Goal: Transaction & Acquisition: Purchase product/service

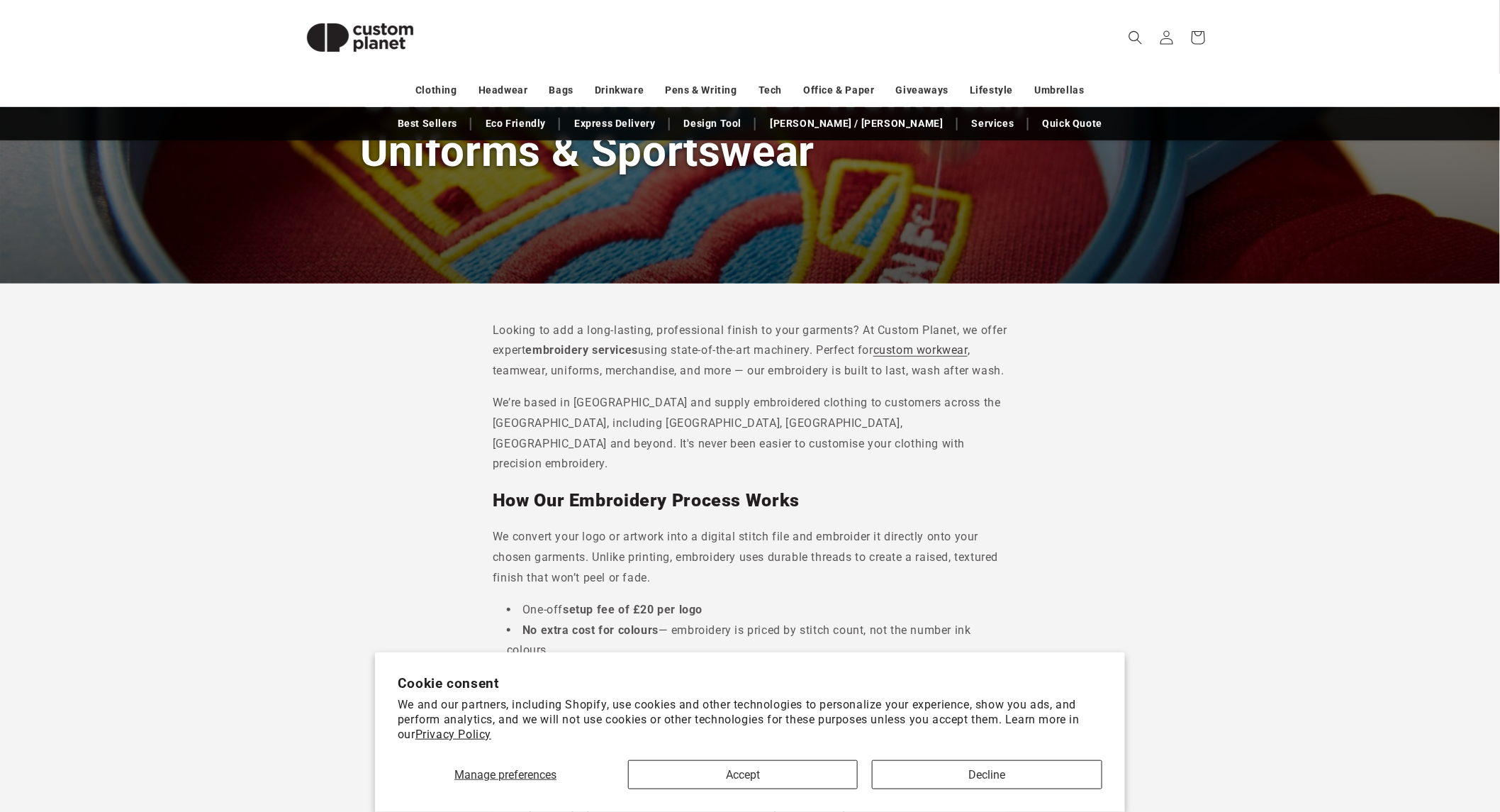
scroll to position [315, 0]
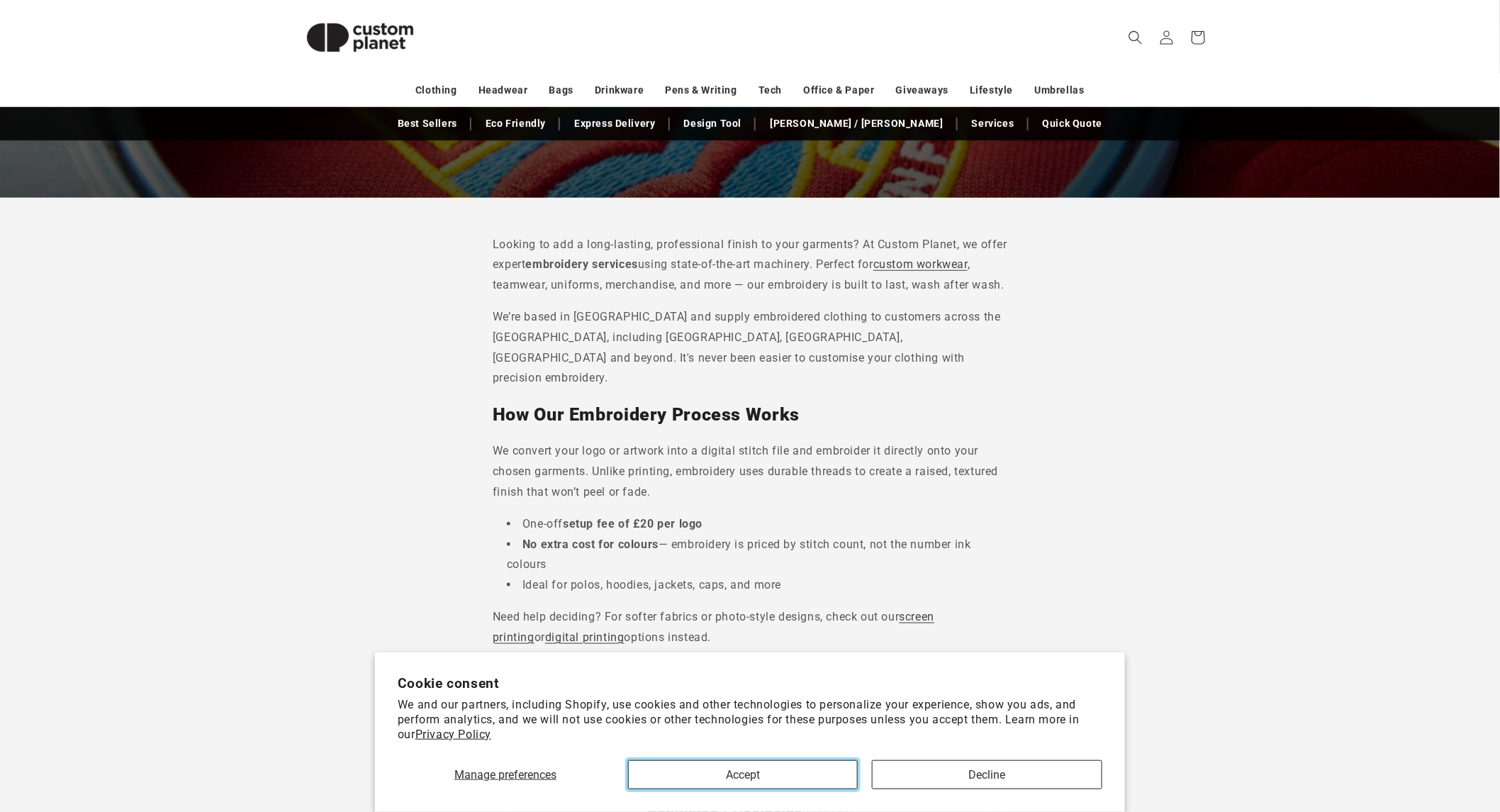
click at [748, 770] on button "Accept" at bounding box center [744, 774] width 230 height 29
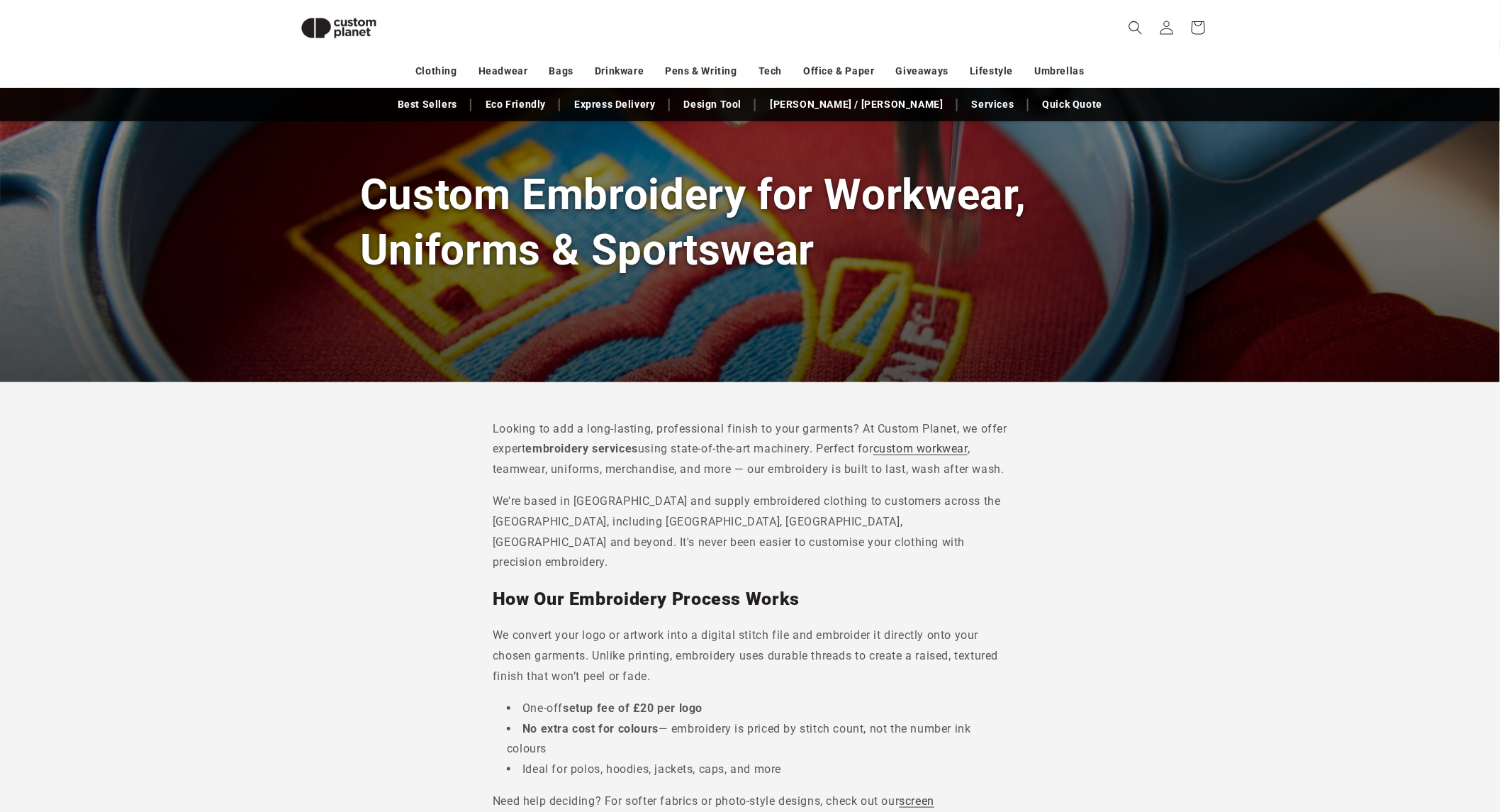
scroll to position [0, 0]
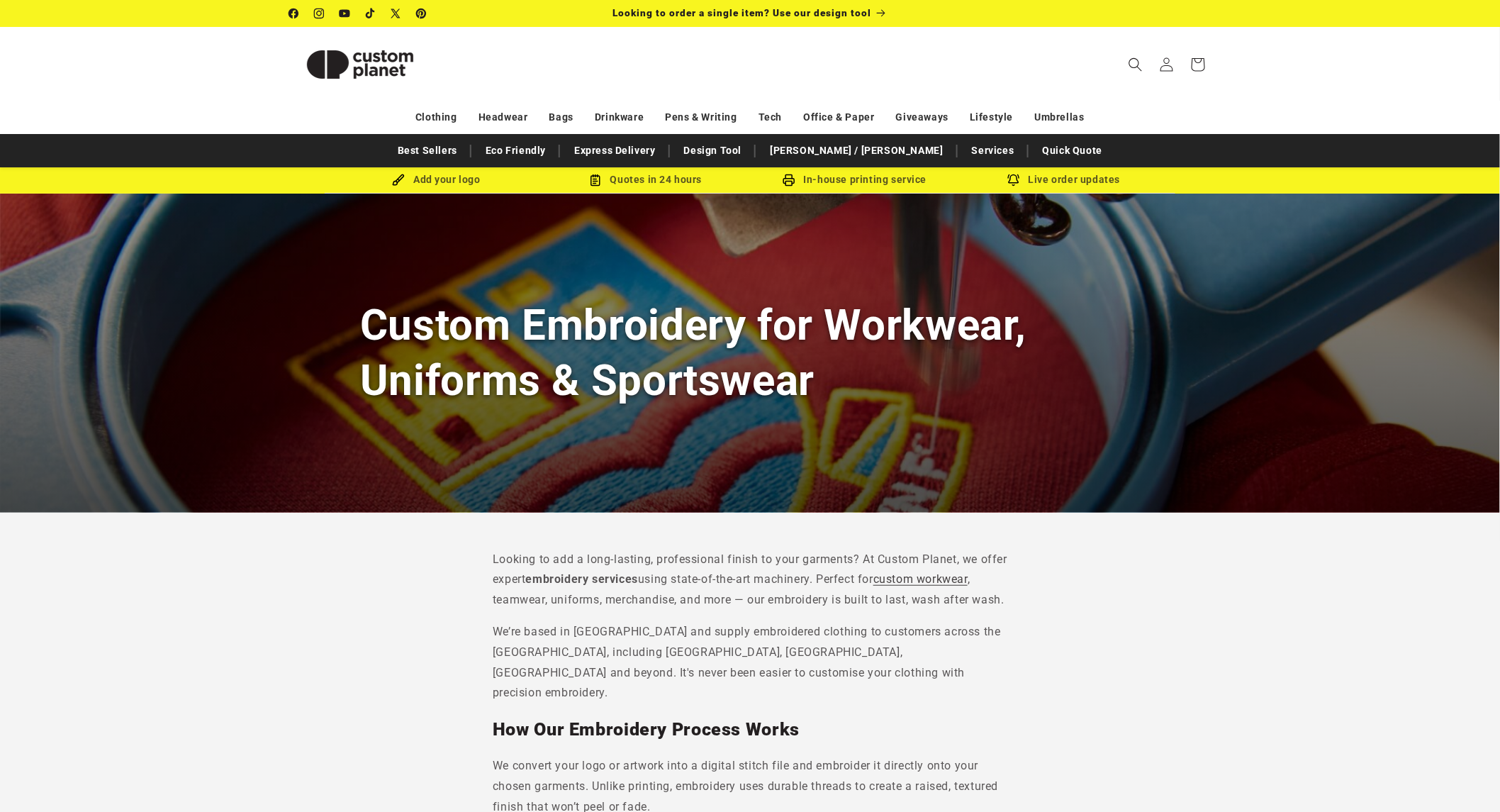
click at [628, 68] on header "Search My Account / Order Progress Cart Clothing Clothing T-shirts" at bounding box center [750, 64] width 993 height 75
click at [965, 146] on link "Services" at bounding box center [993, 150] width 57 height 25
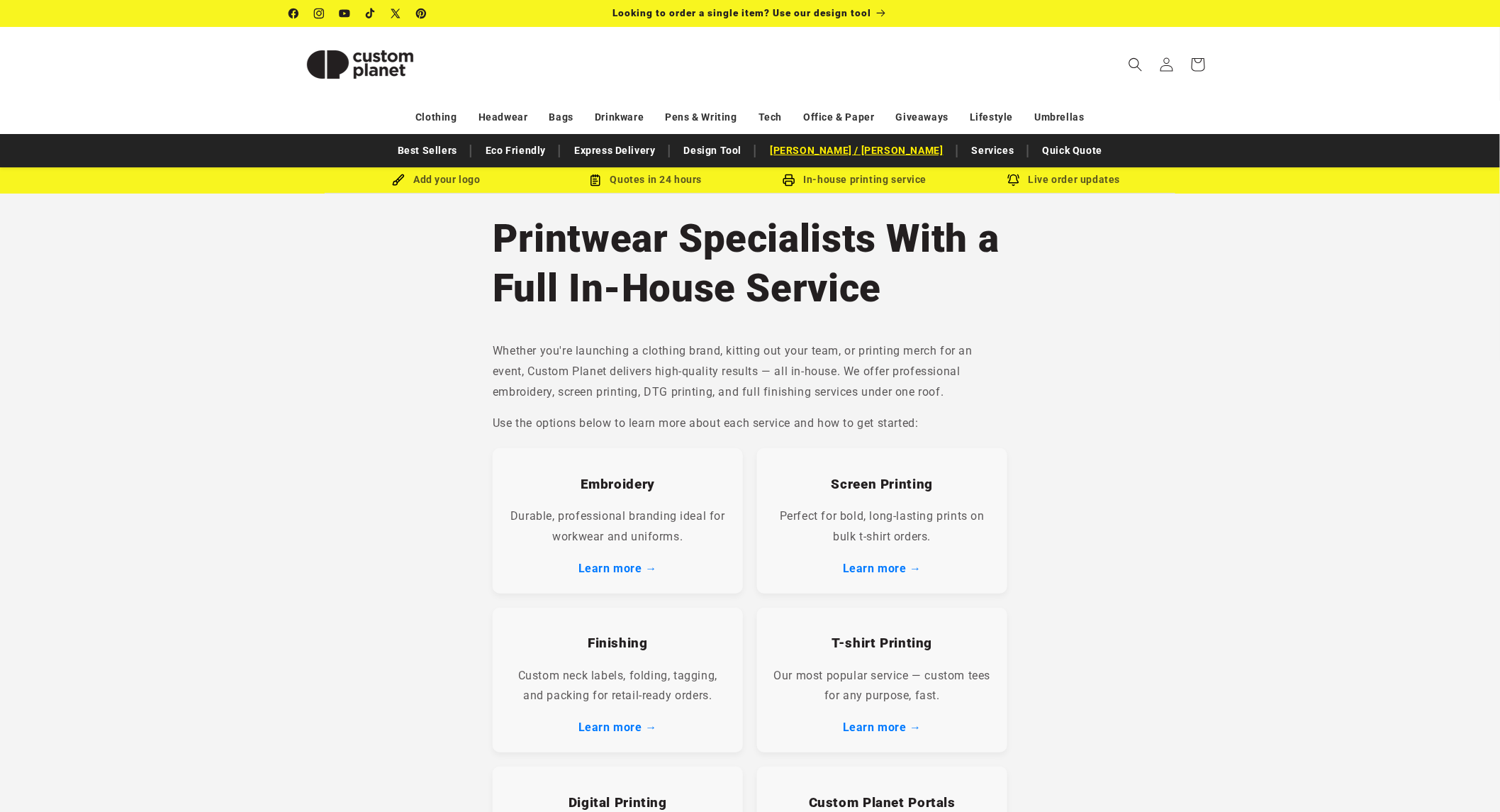
click at [883, 152] on link "[PERSON_NAME] / [PERSON_NAME]" at bounding box center [856, 150] width 187 height 25
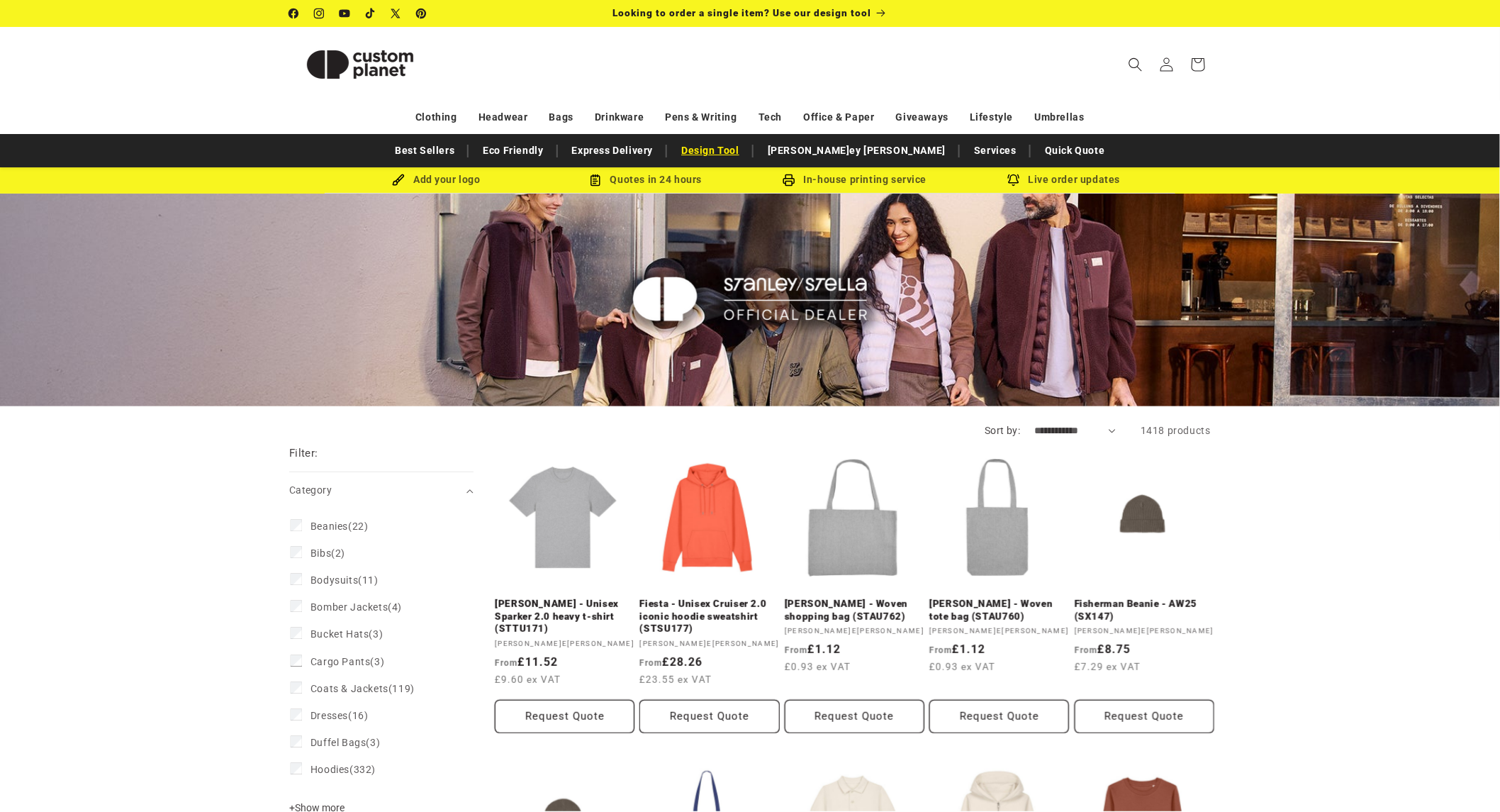
click at [747, 151] on link "Design Tool" at bounding box center [710, 150] width 72 height 25
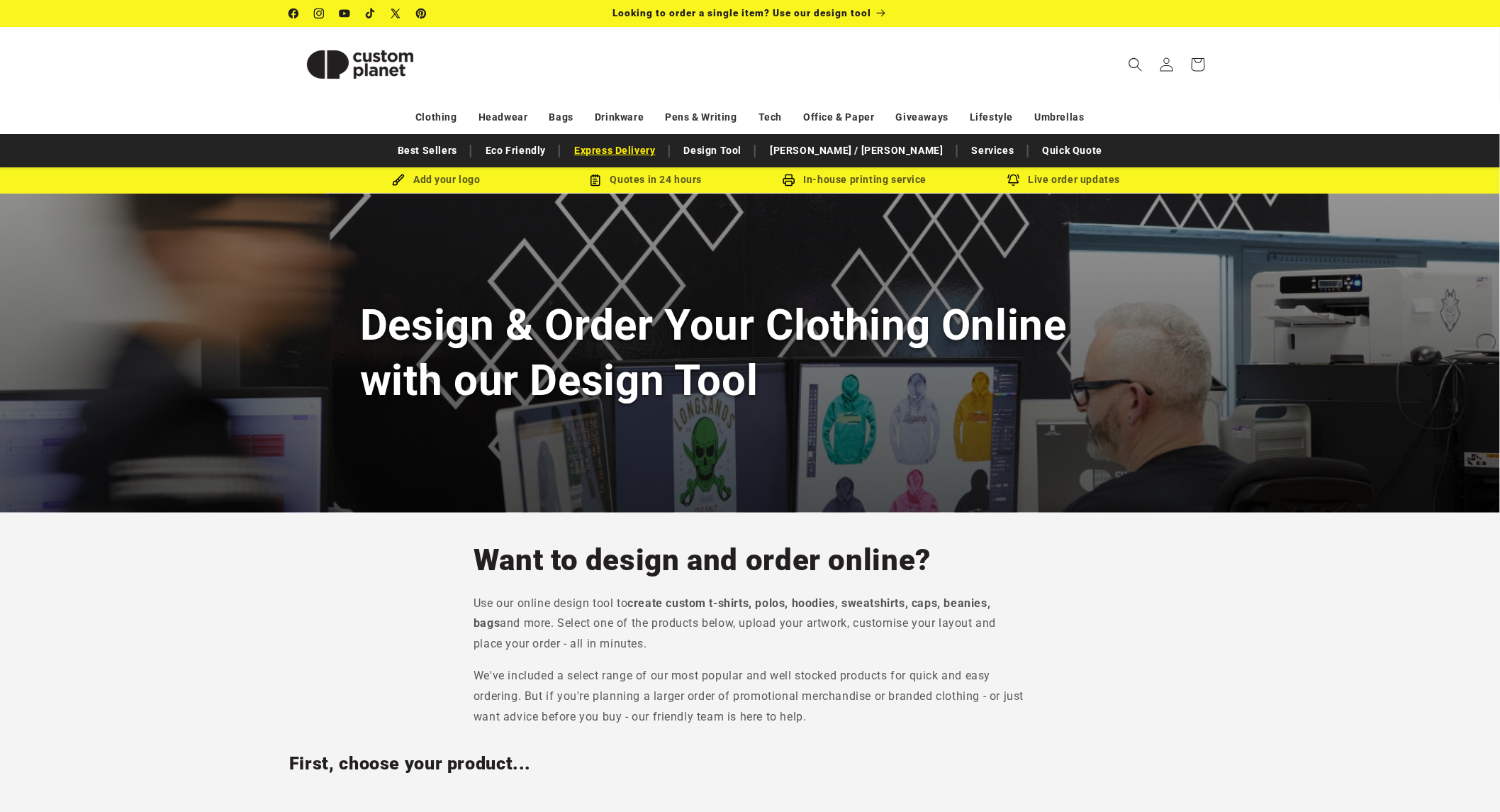
click at [648, 145] on link "Express Delivery" at bounding box center [615, 150] width 96 height 25
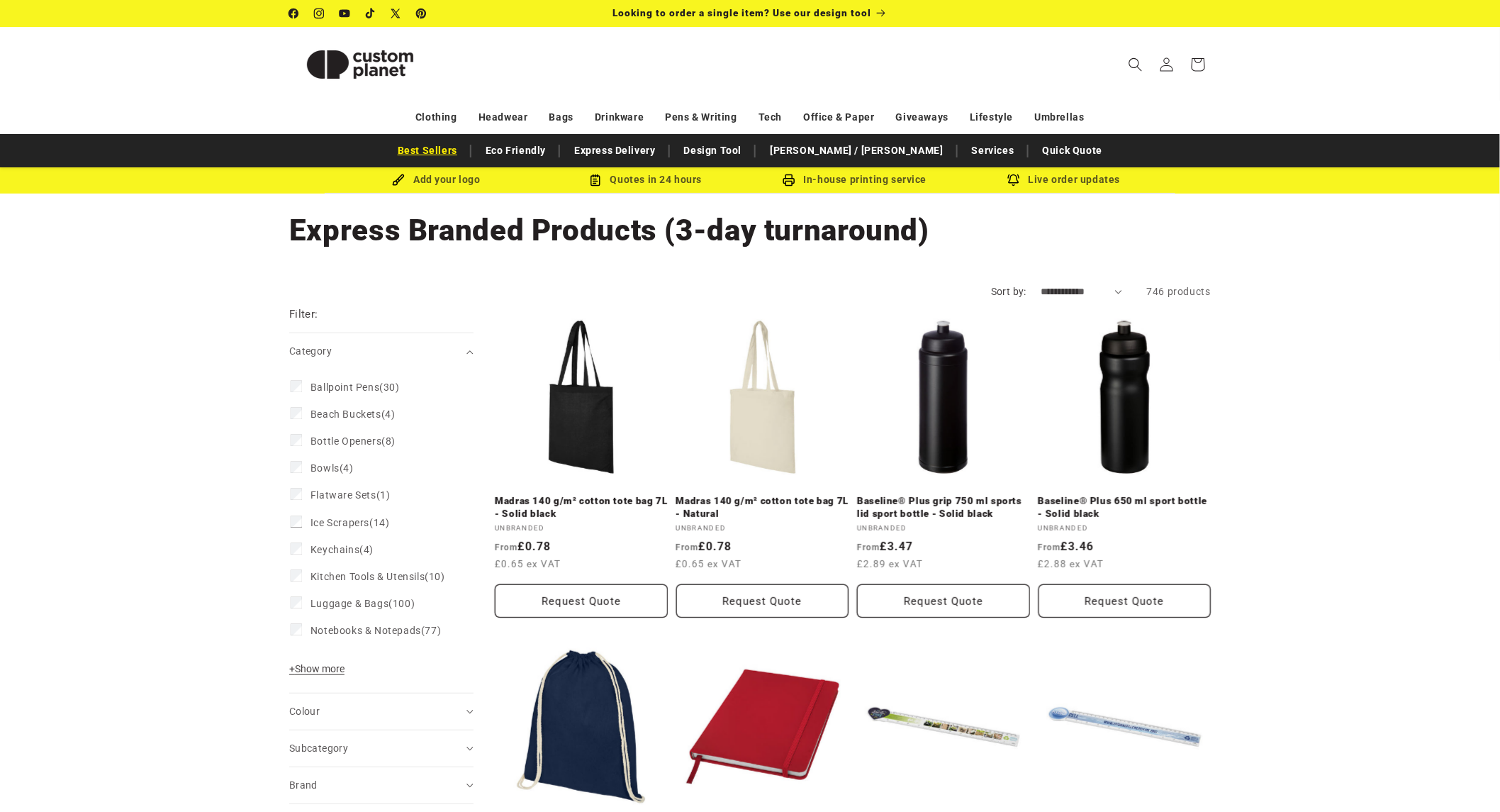
click at [464, 152] on link "Best Sellers" at bounding box center [427, 150] width 74 height 25
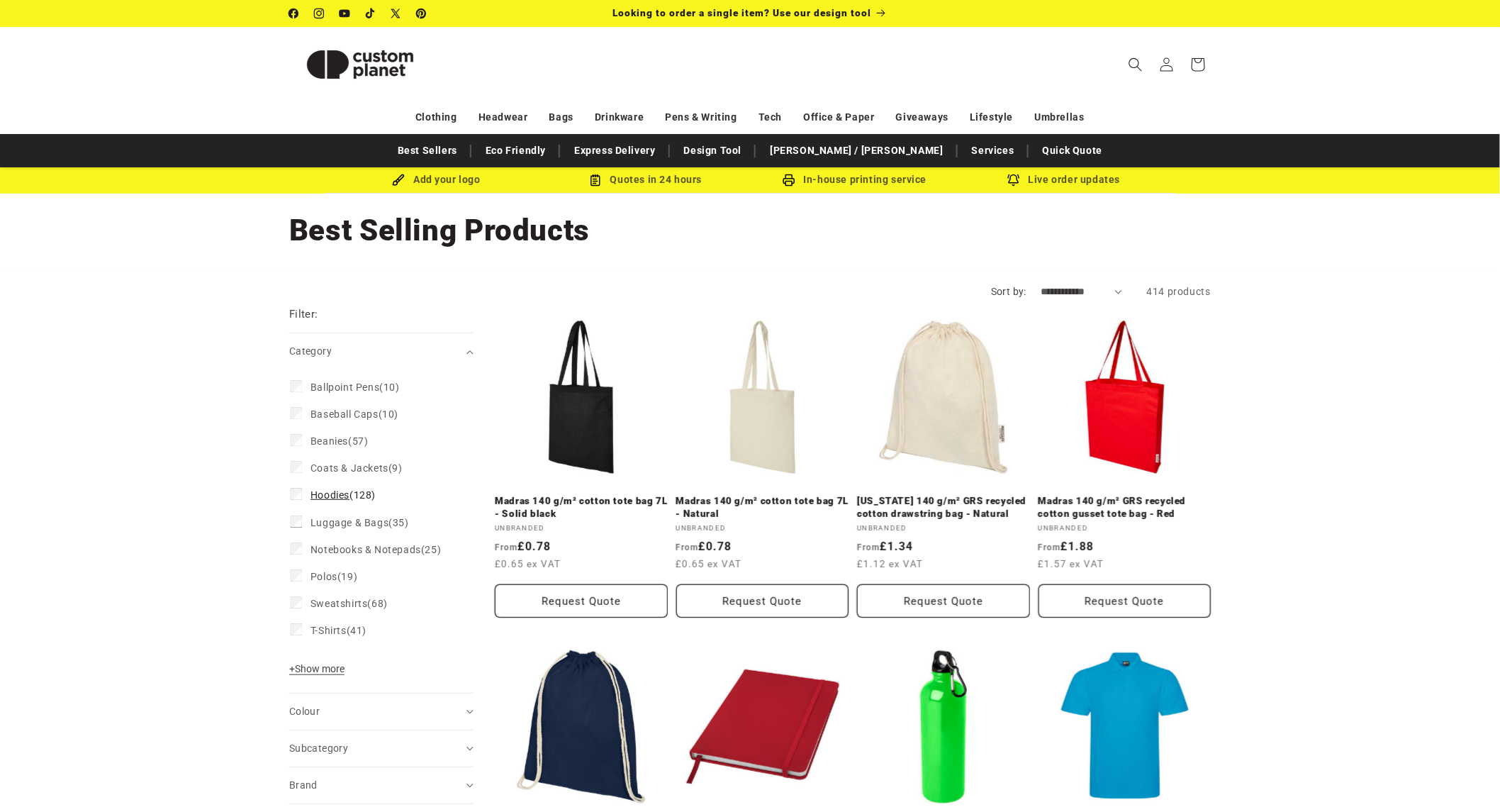
click at [329, 497] on span "Hoodies" at bounding box center [330, 494] width 39 height 11
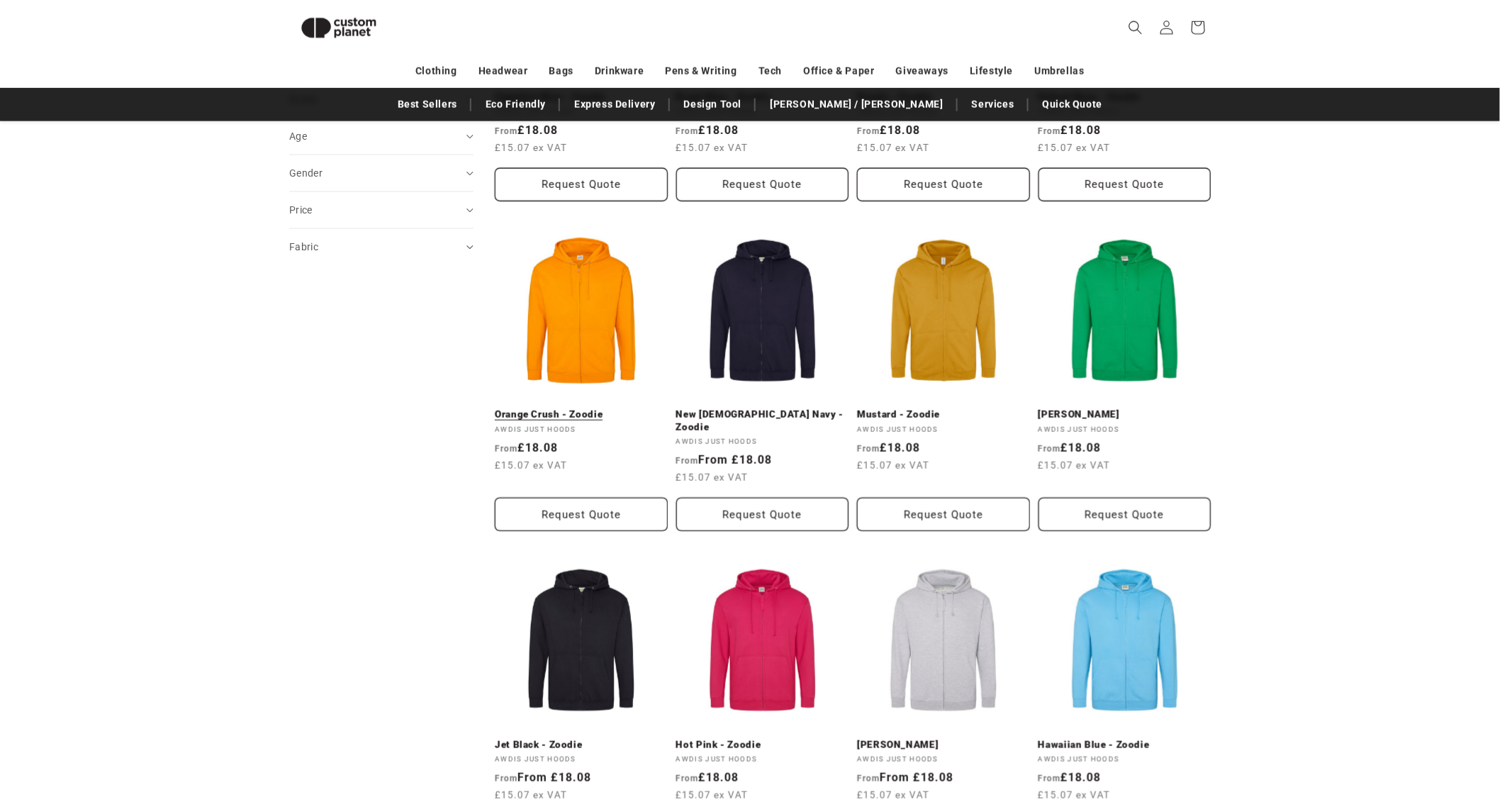
scroll to position [611, 0]
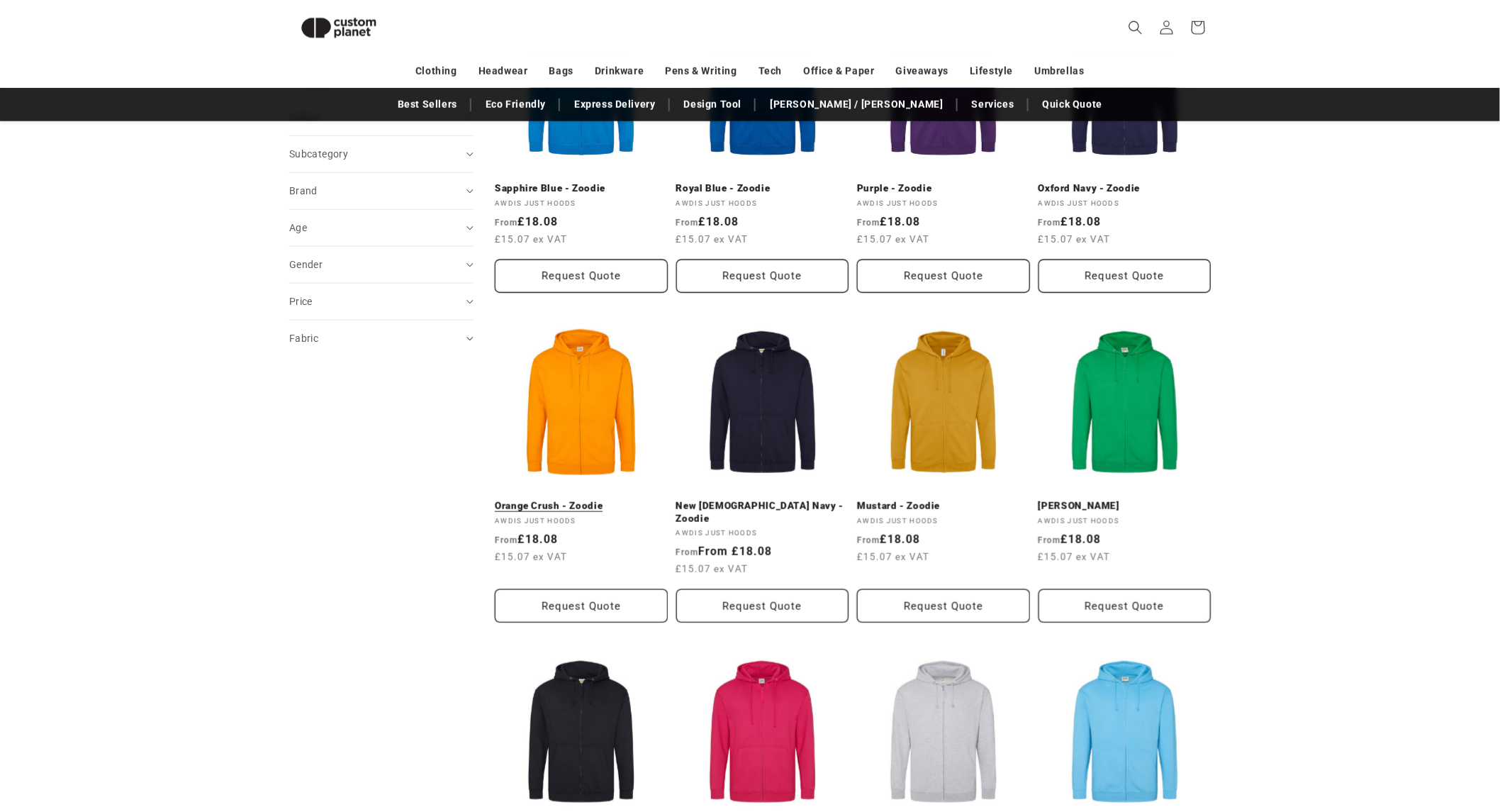
click at [594, 500] on link "Orange Crush - Zoodie" at bounding box center [581, 505] width 173 height 13
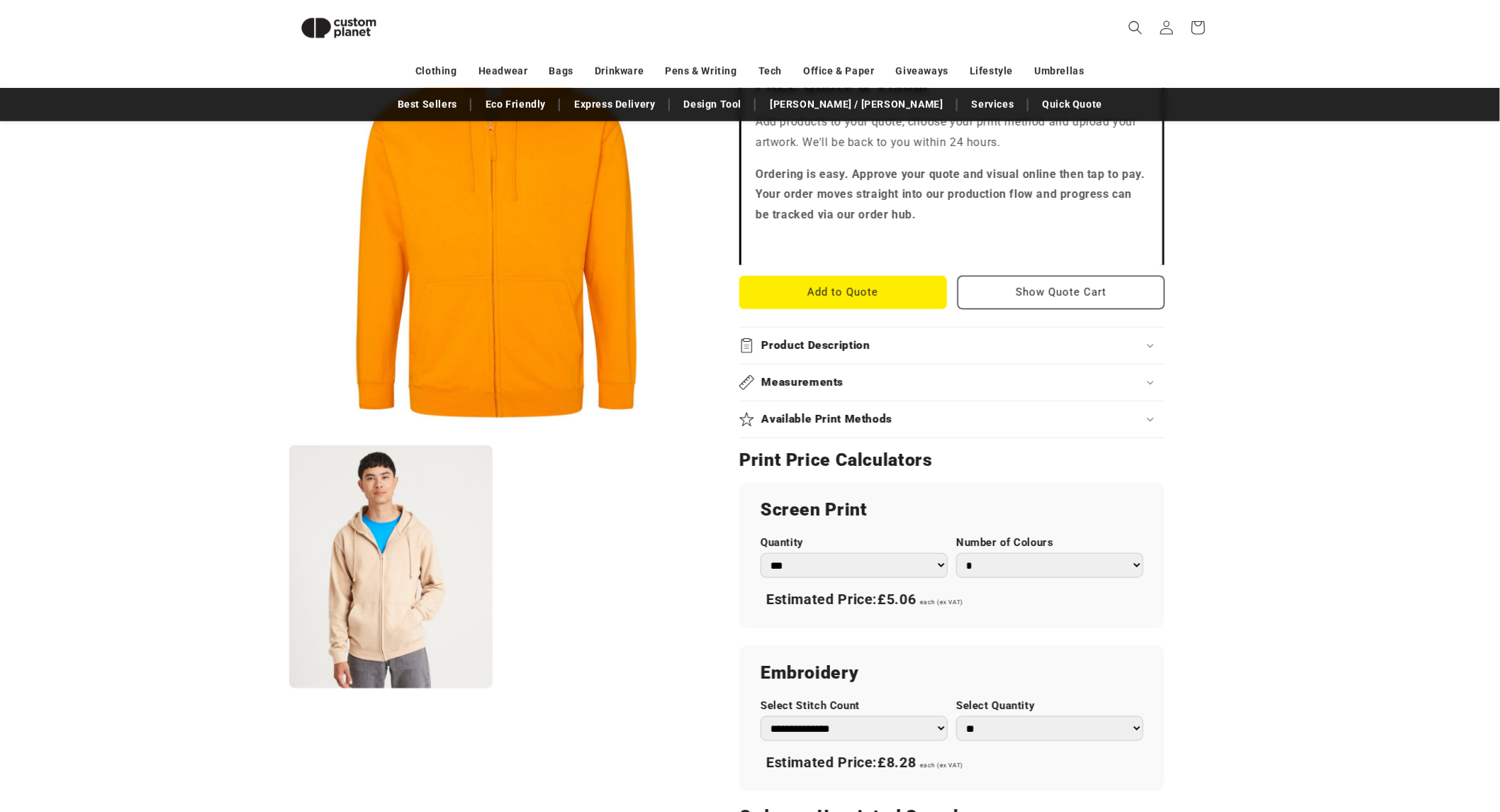
scroll to position [454, 0]
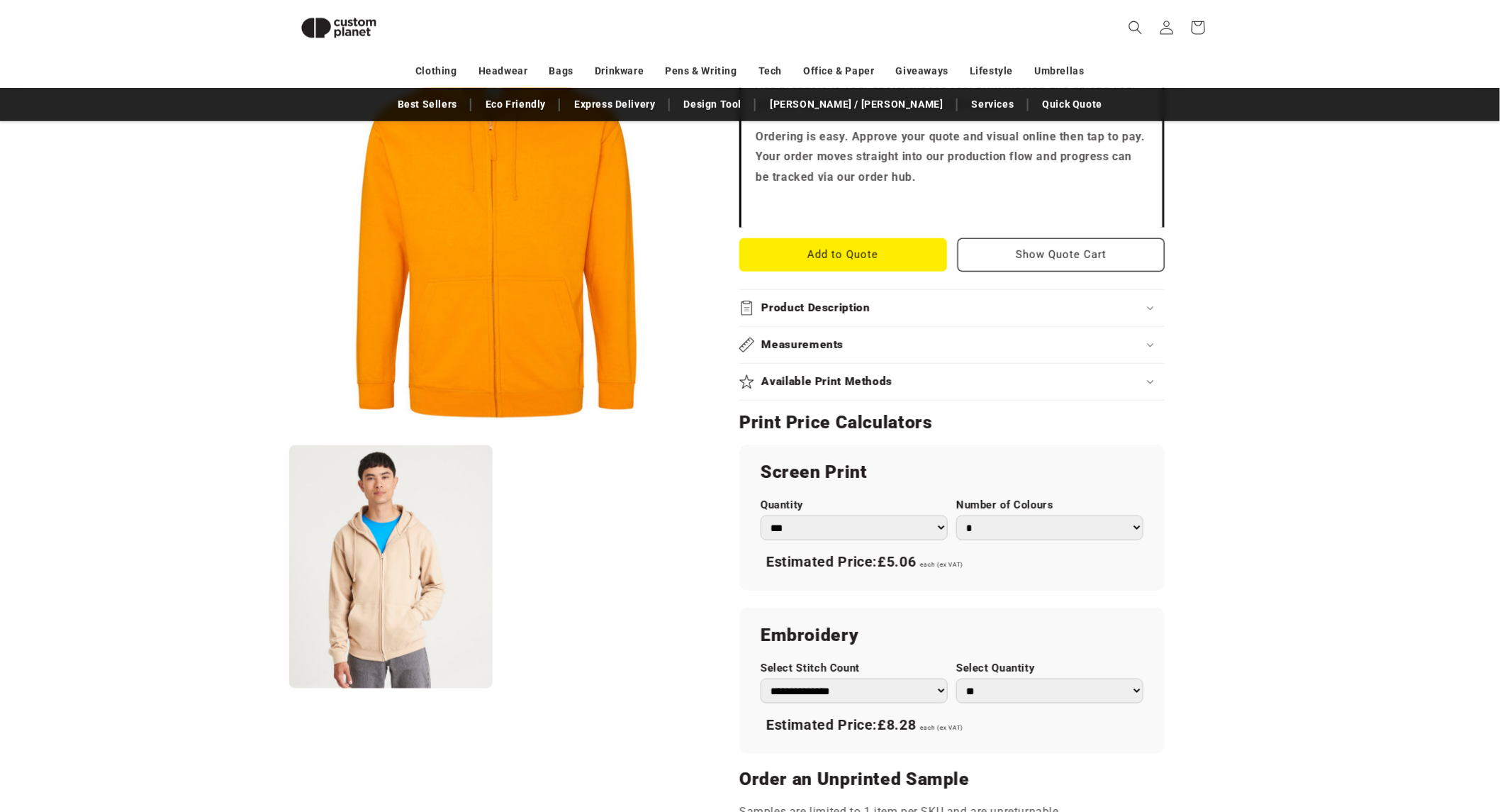
click at [855, 532] on select "*** *** *** **** **** **** ***** *****" at bounding box center [854, 528] width 187 height 25
click at [1014, 517] on select "* * * * * * *" at bounding box center [1049, 528] width 187 height 25
click at [956, 516] on select "* * * * * * *" at bounding box center [1049, 528] width 187 height 25
click at [1028, 525] on select "* * * * * * *" at bounding box center [1049, 528] width 187 height 25
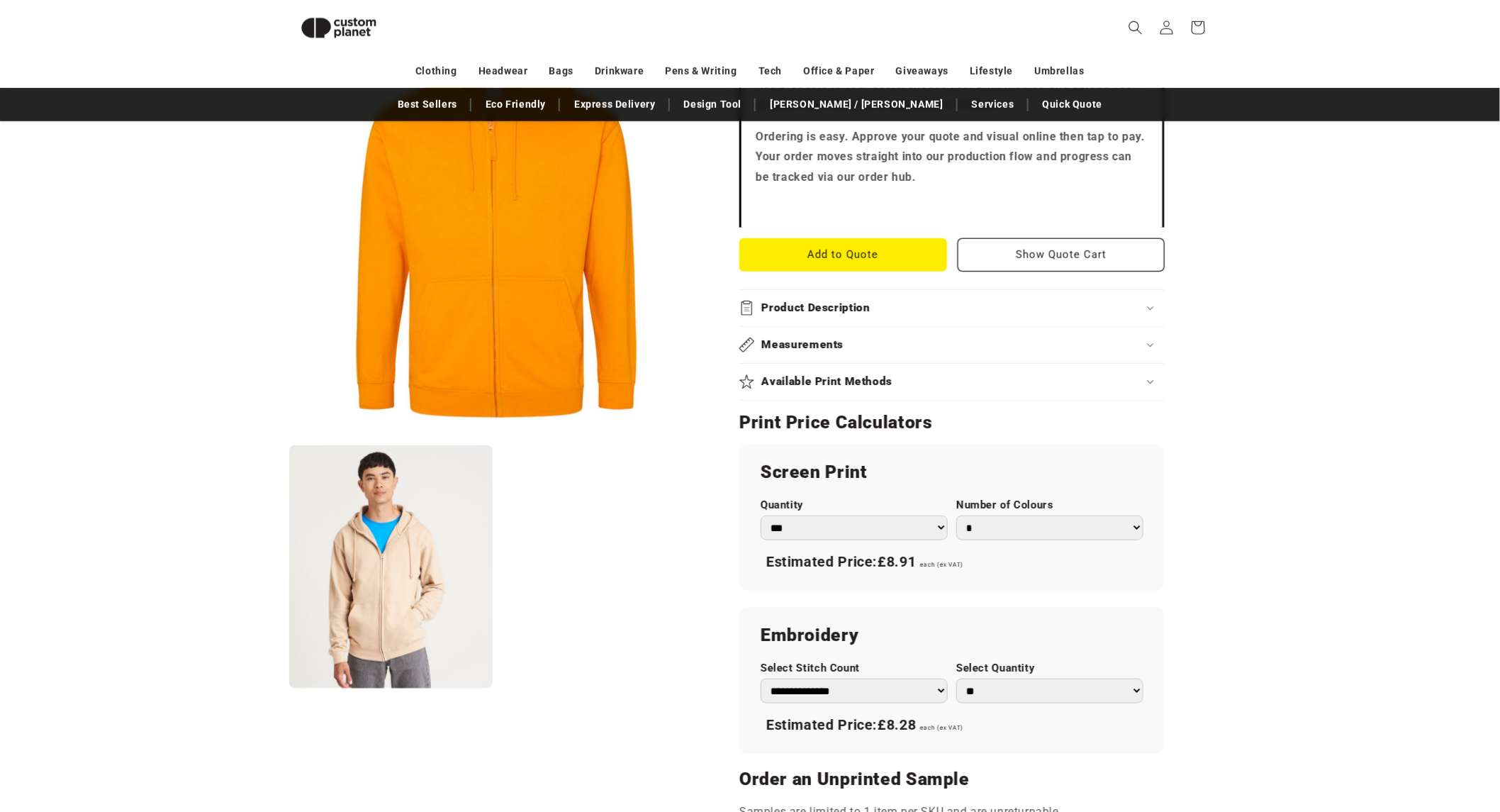
select select "*"
click at [956, 516] on select "* * * * * * *" at bounding box center [1049, 528] width 187 height 25
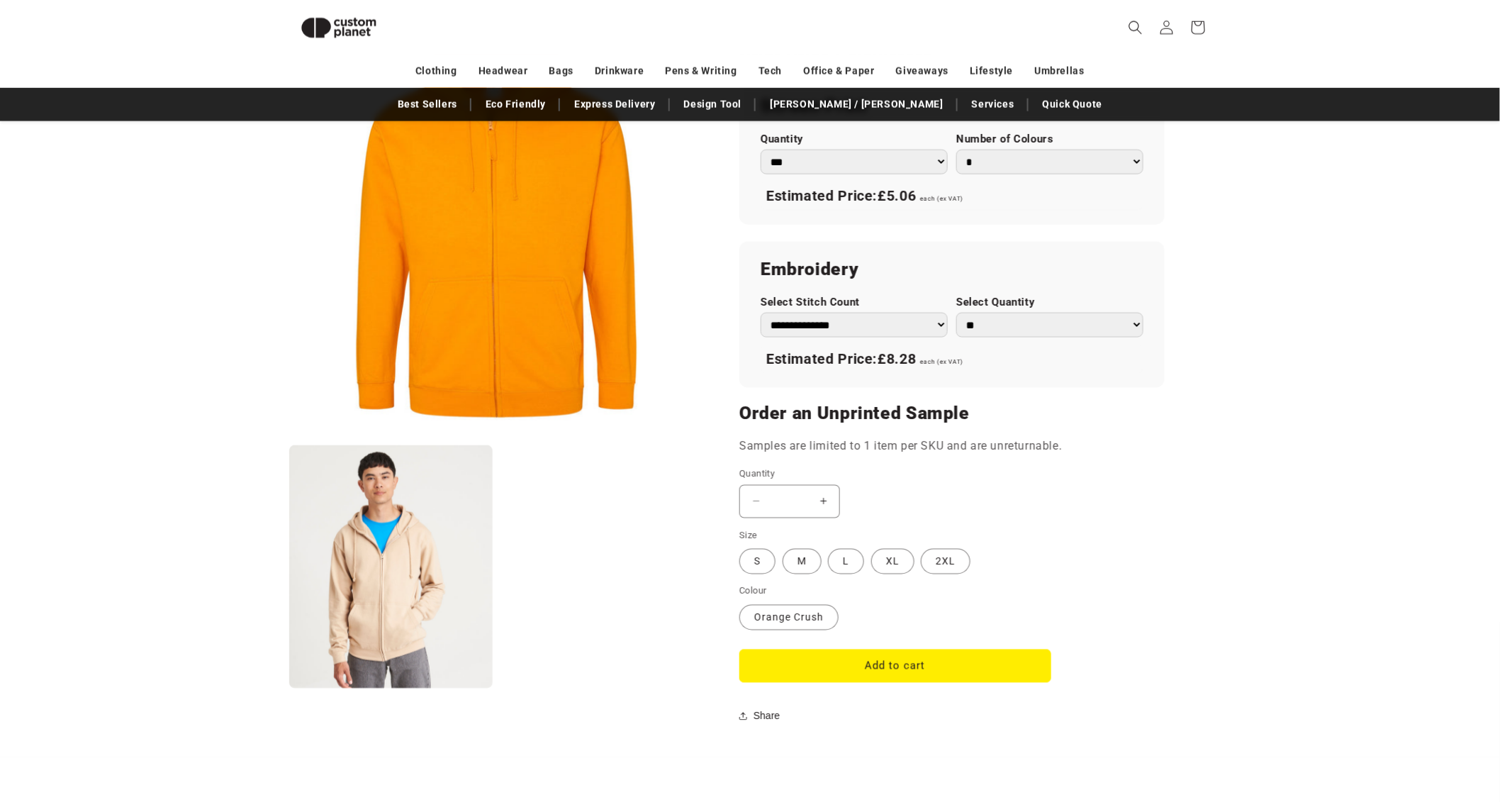
scroll to position [847, 0]
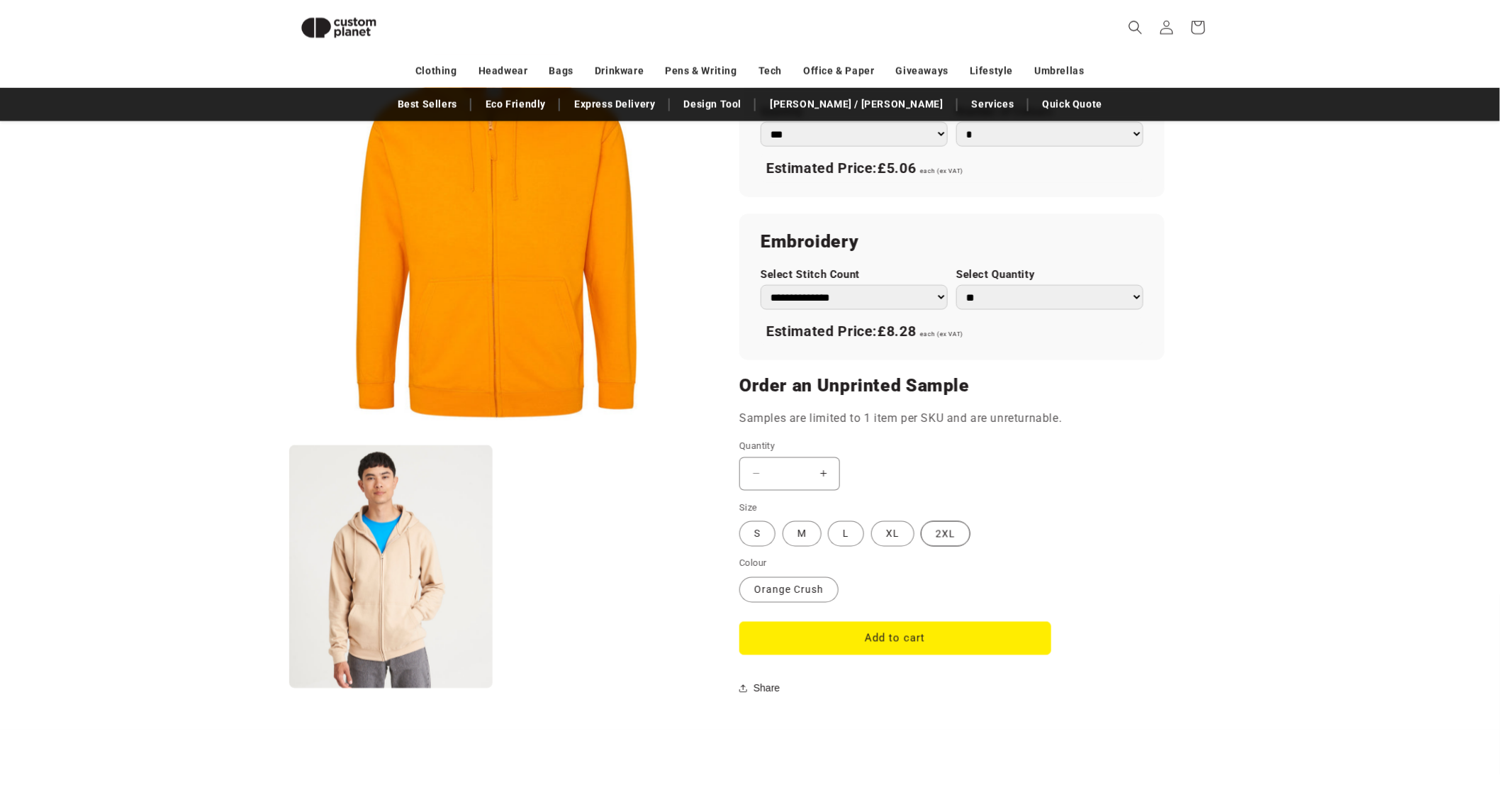
click at [948, 535] on label "2XL Variant sold out or unavailable" at bounding box center [946, 533] width 50 height 25
